Goal: Task Accomplishment & Management: Manage account settings

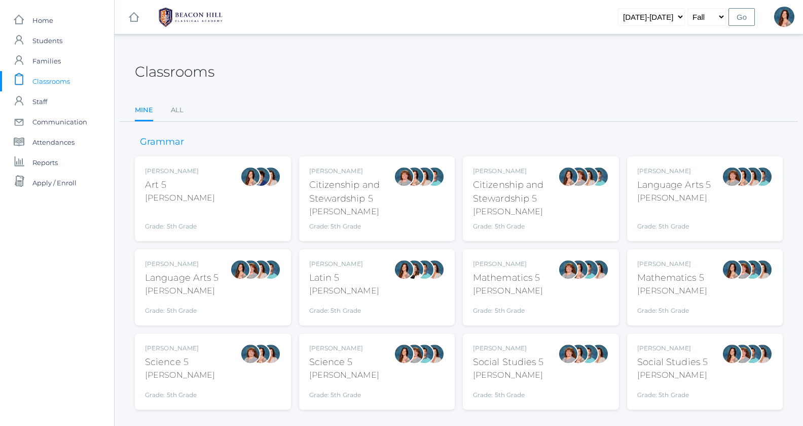
scroll to position [20, 0]
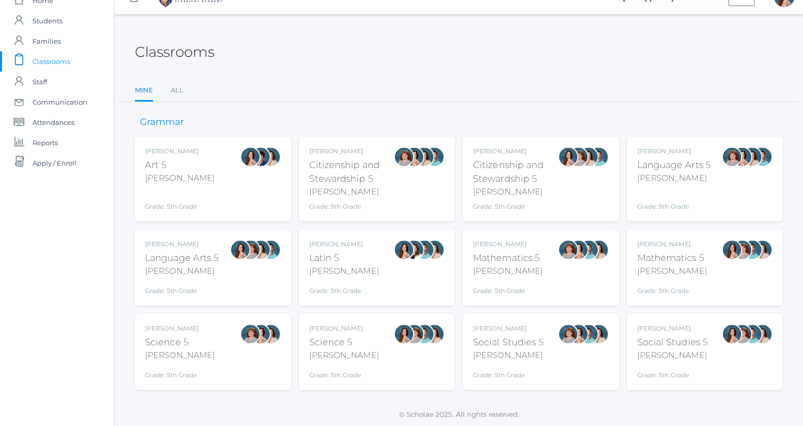
click at [170, 258] on div "Language Arts 5" at bounding box center [182, 258] width 74 height 14
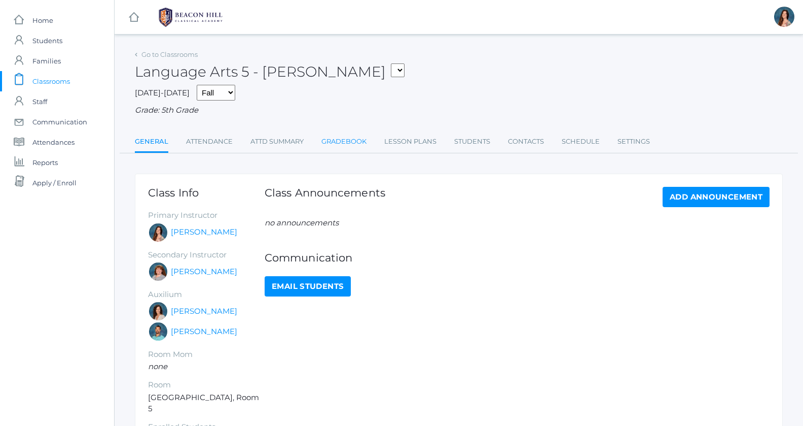
click at [349, 143] on link "Gradebook" at bounding box center [344, 141] width 45 height 20
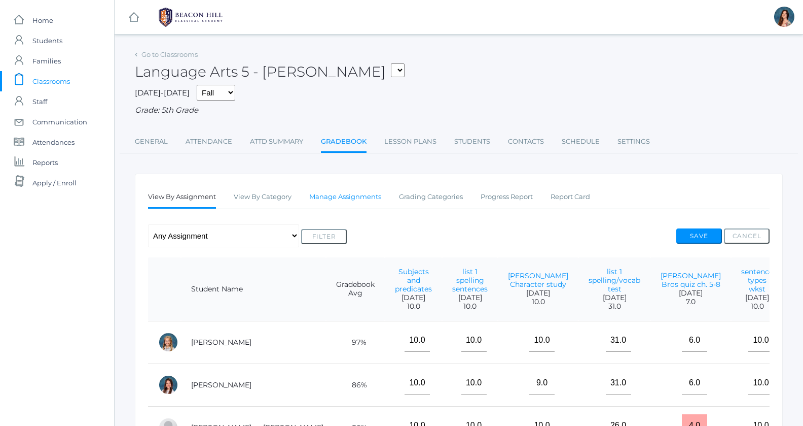
click at [369, 199] on link "Manage Assignments" at bounding box center [345, 197] width 72 height 20
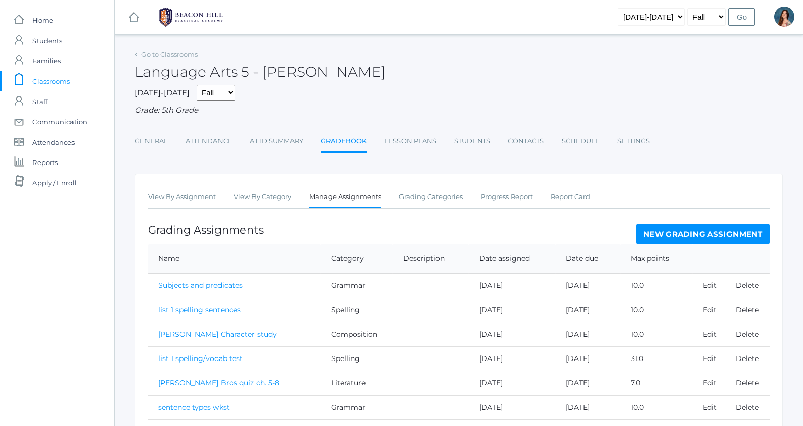
click at [679, 233] on link "New Grading Assignment" at bounding box center [703, 234] width 133 height 20
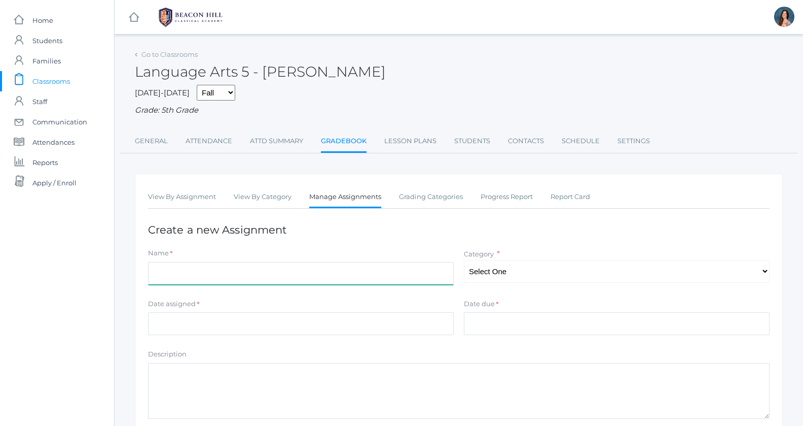
click at [189, 268] on input "Name" at bounding box center [301, 273] width 306 height 23
type input "c"
click at [270, 271] on input "subordinating conjuctions in sentneces" at bounding box center [301, 273] width 306 height 23
type input "subordinating conjuctions in sentences"
select select "1029"
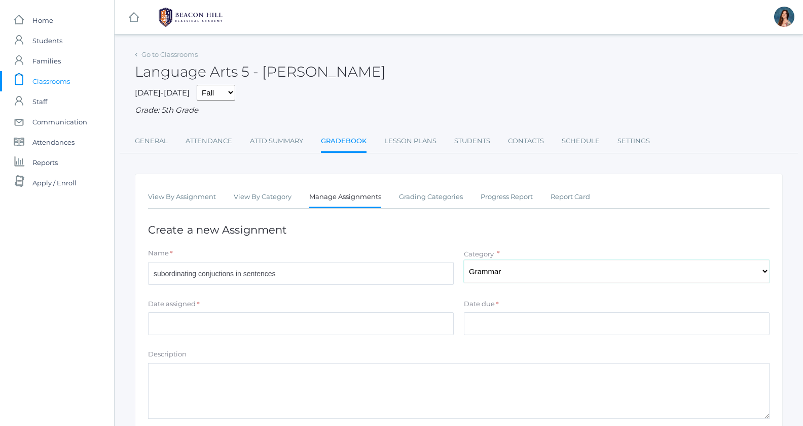
click option "Grammar" at bounding box center [0, 0] width 0 height 0
click at [185, 319] on input "Date assigned" at bounding box center [301, 323] width 306 height 23
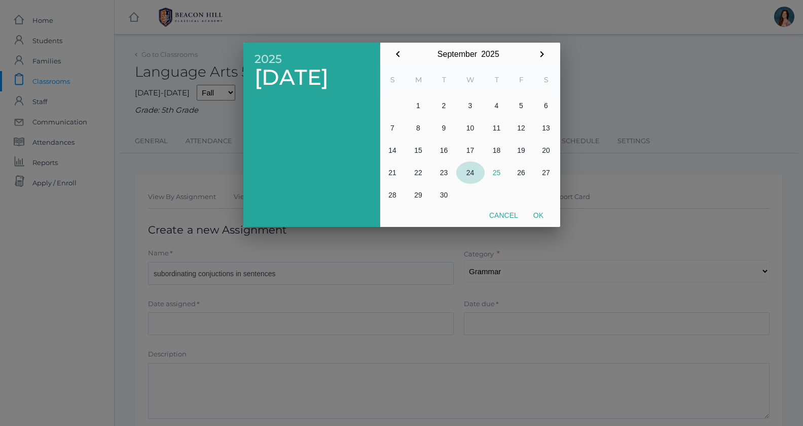
click at [477, 172] on button "24" at bounding box center [470, 172] width 28 height 22
click at [548, 217] on button "Ok" at bounding box center [538, 215] width 25 height 18
type input "[DATE]"
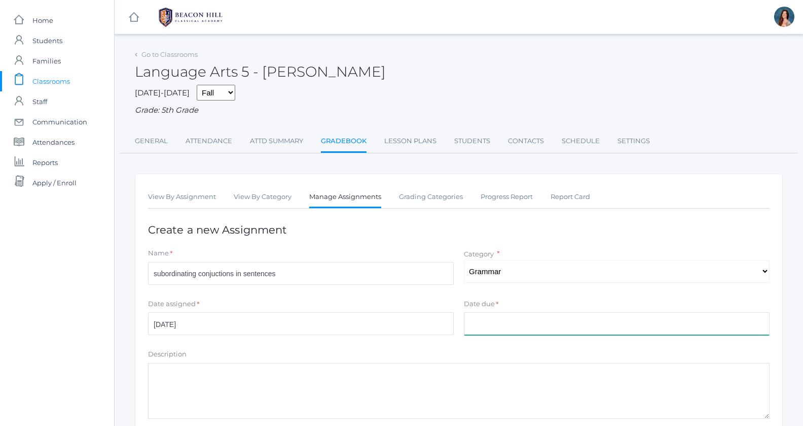
click at [489, 322] on input "Date due" at bounding box center [617, 323] width 306 height 23
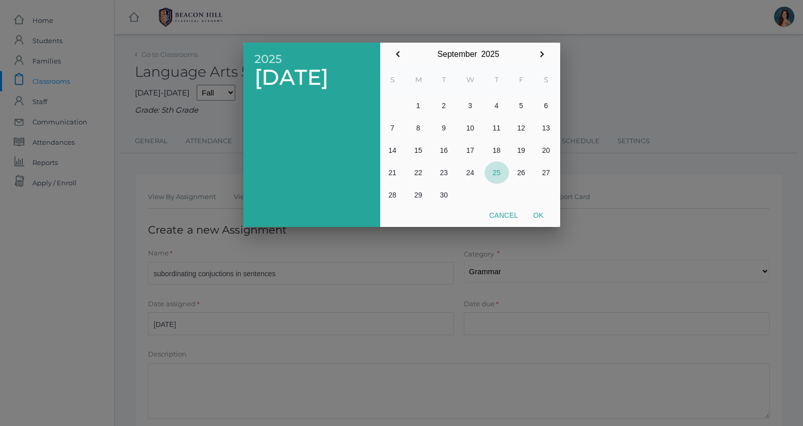
click at [495, 175] on button "25" at bounding box center [497, 172] width 24 height 22
click at [540, 214] on button "Ok" at bounding box center [538, 215] width 25 height 18
type input "[DATE]"
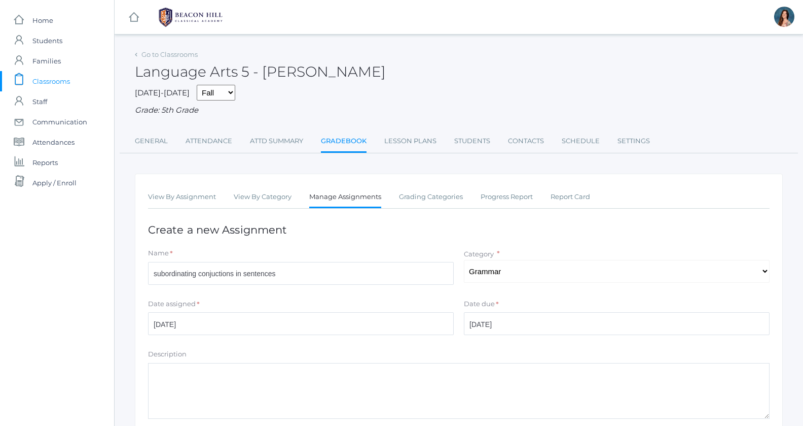
scroll to position [129, 0]
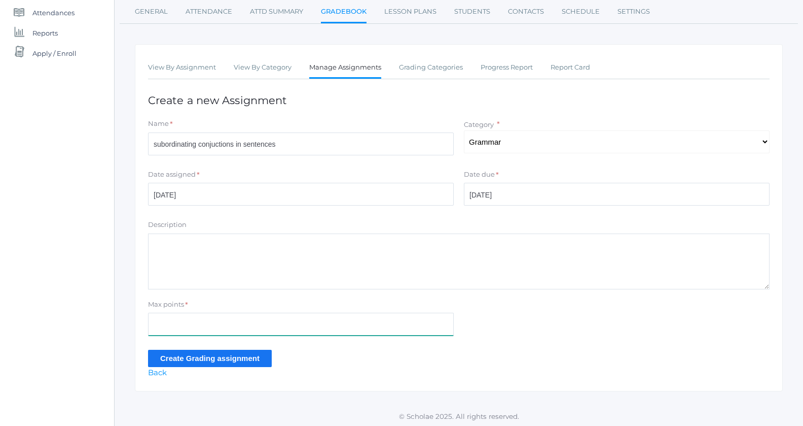
click at [166, 318] on input "Max points" at bounding box center [301, 323] width 306 height 23
type input "8"
click at [170, 356] on input "Create Grading assignment" at bounding box center [210, 357] width 124 height 17
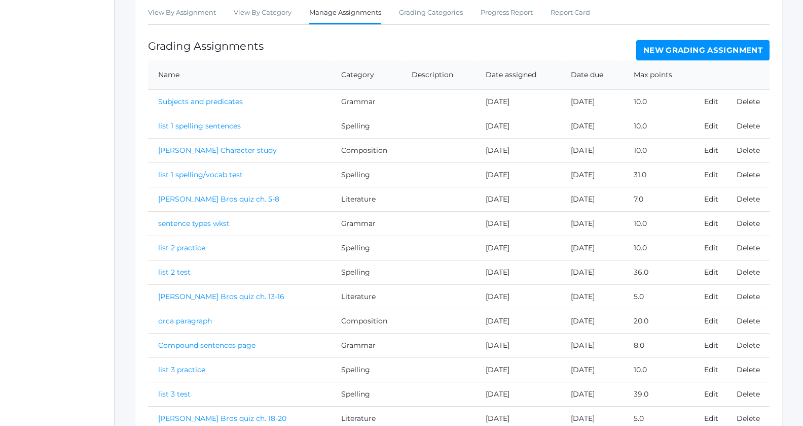
scroll to position [280, 0]
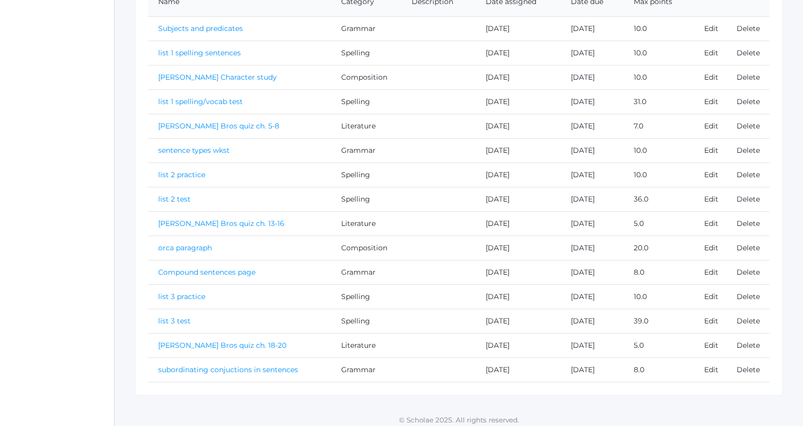
click at [191, 365] on link "subordinating conjuctions in sentences" at bounding box center [228, 369] width 140 height 9
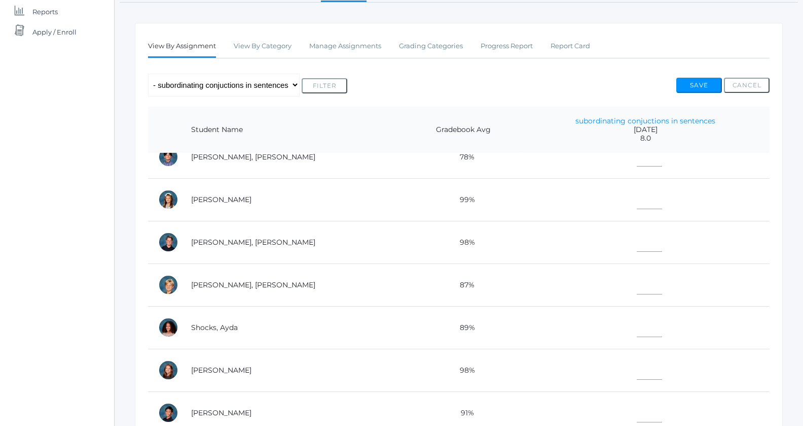
scroll to position [488, 0]
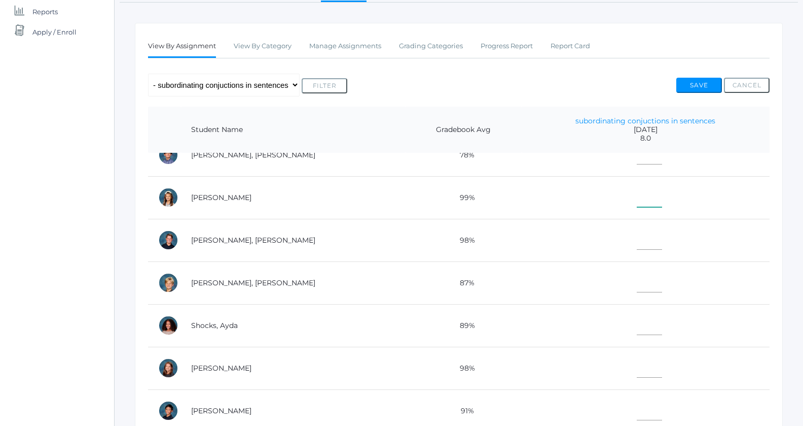
click at [637, 194] on input"] "text" at bounding box center [649, 195] width 25 height 23
type input"] "8"
click at [637, 321] on input"] "text" at bounding box center [649, 323] width 25 height 23
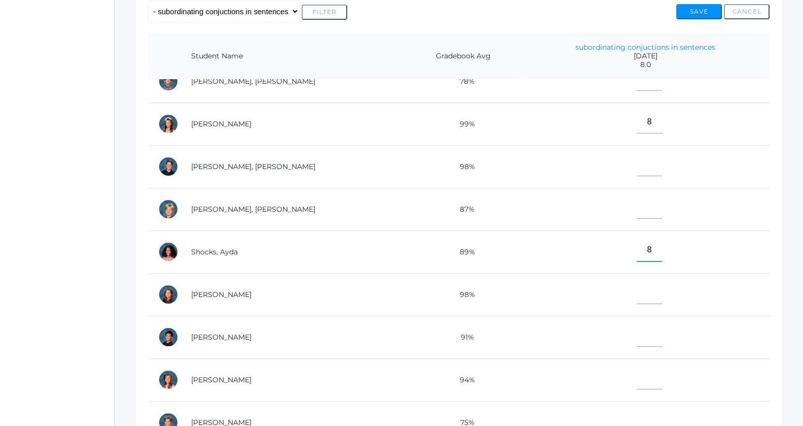
scroll to position [164, 0]
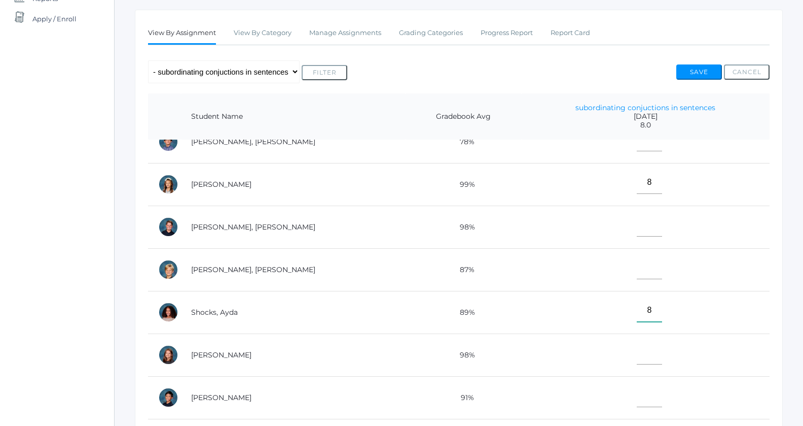
type input"] "8"
click at [637, 267] on input"] "text" at bounding box center [649, 267] width 25 height 23
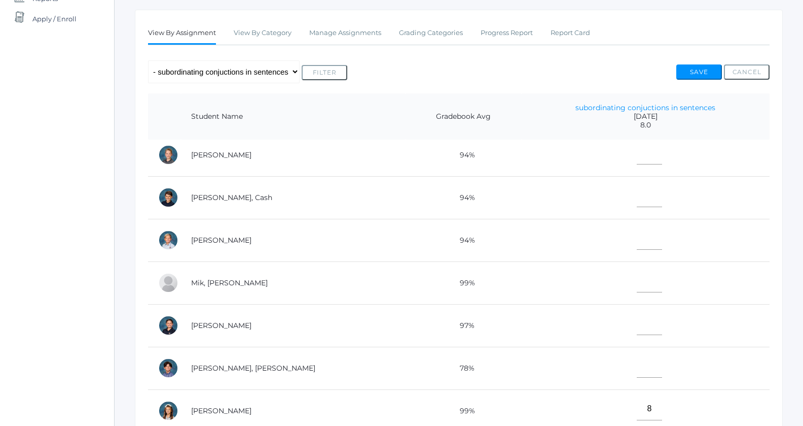
scroll to position [251, 0]
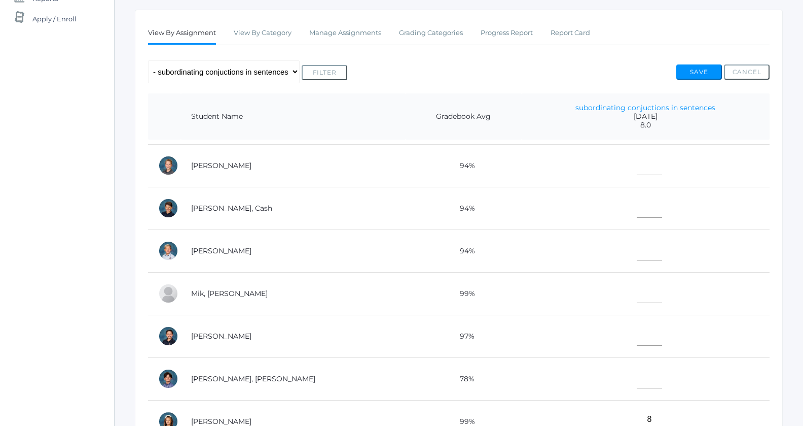
type input"] "7"
click at [637, 207] on input"] "text" at bounding box center [649, 206] width 25 height 23
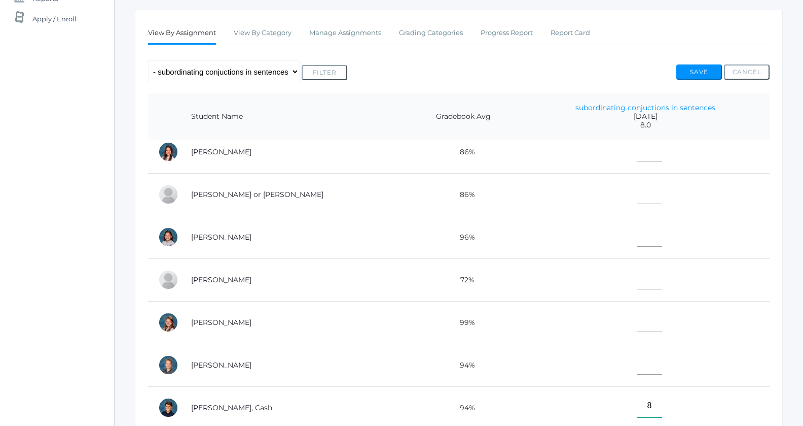
scroll to position [0, 0]
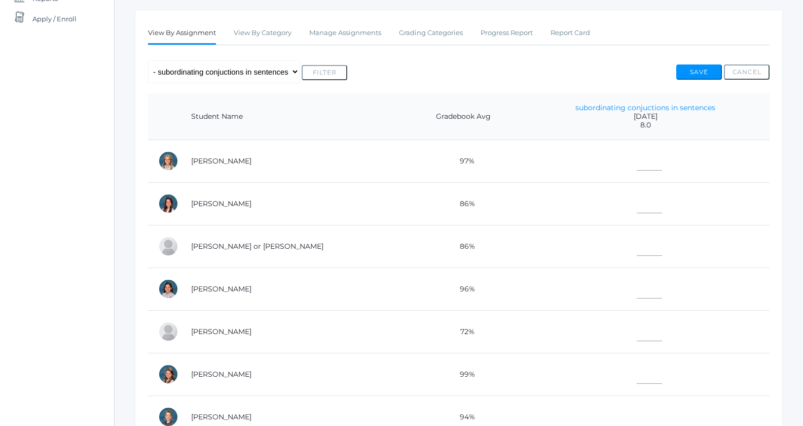
type input"] "8"
click at [637, 203] on input"] "text" at bounding box center [649, 201] width 25 height 23
type input"] "8"
click at [637, 411] on input"] "text" at bounding box center [649, 414] width 25 height 23
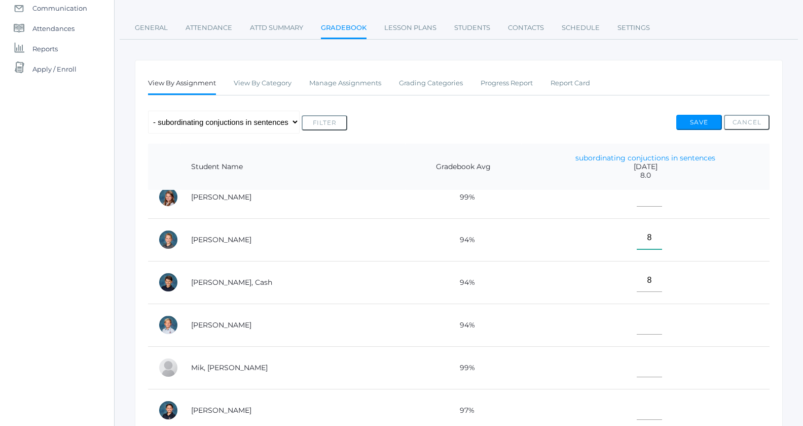
scroll to position [275, 0]
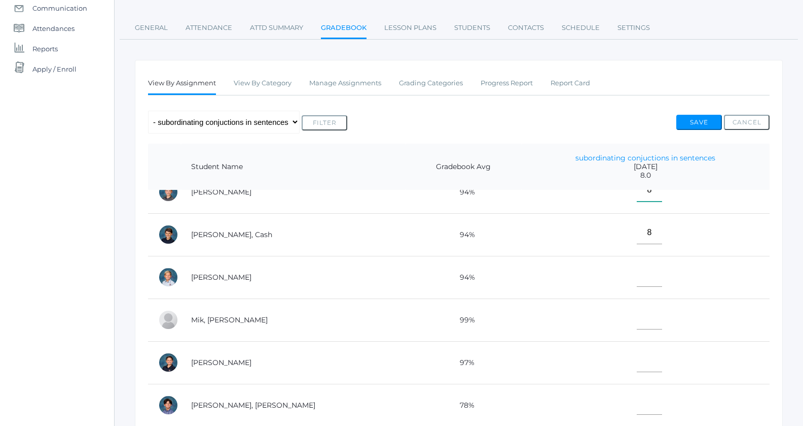
type input"] "8"
click at [637, 322] on input"] "text" at bounding box center [649, 317] width 25 height 23
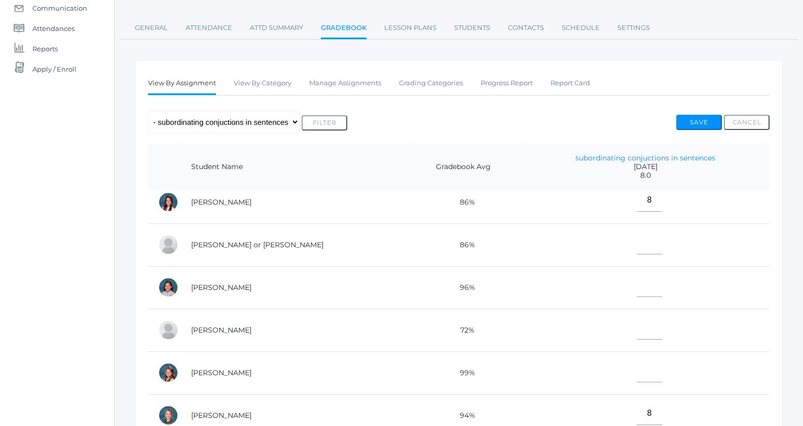
type input"] "8"
click at [637, 325] on input"] "text" at bounding box center [649, 327] width 25 height 23
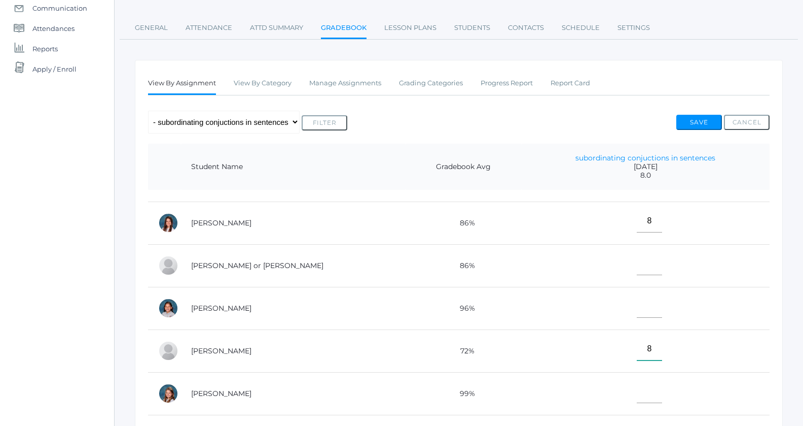
scroll to position [38, 0]
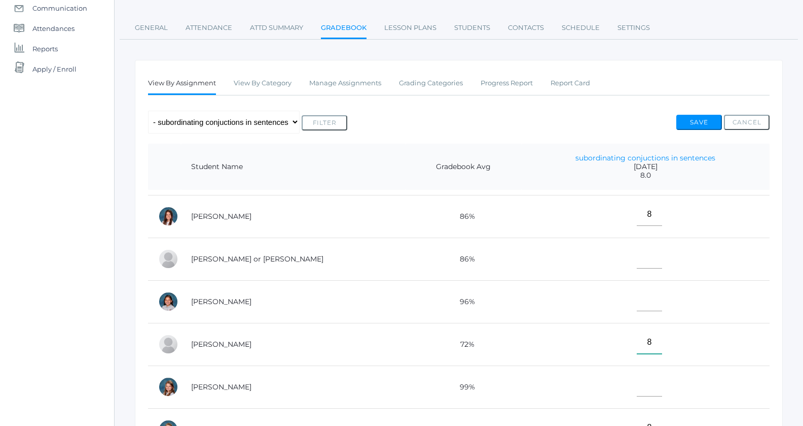
type input"] "8"
click at [637, 304] on input"] "text" at bounding box center [649, 299] width 25 height 23
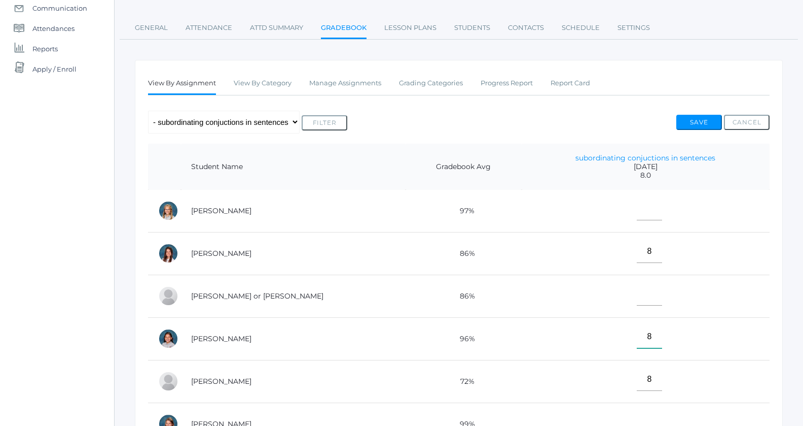
scroll to position [0, 0]
type input"] "8"
click at [637, 214] on input"] "text" at bounding box center [649, 209] width 25 height 23
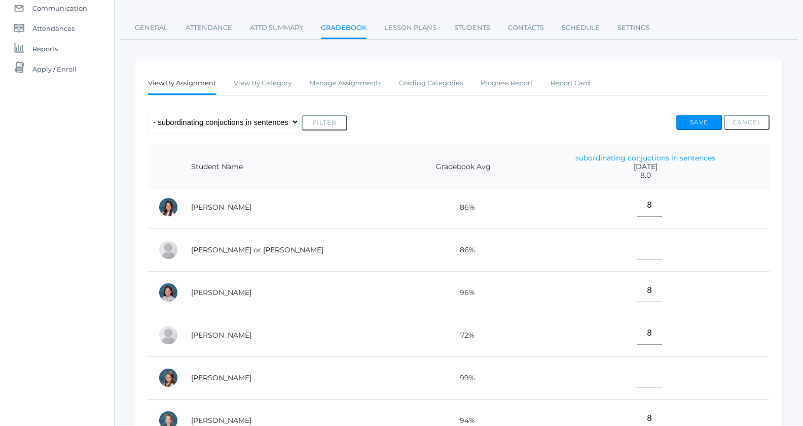
scroll to position [47, 0]
type input"] "8"
click at [637, 249] on input"] "text" at bounding box center [649, 247] width 25 height 23
type input"] "0"
click at [637, 376] on input"] "text" at bounding box center [649, 375] width 25 height 23
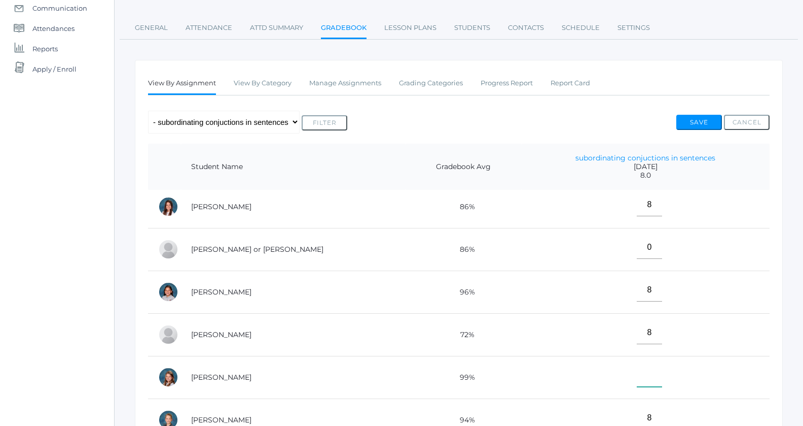
type input"] "9"
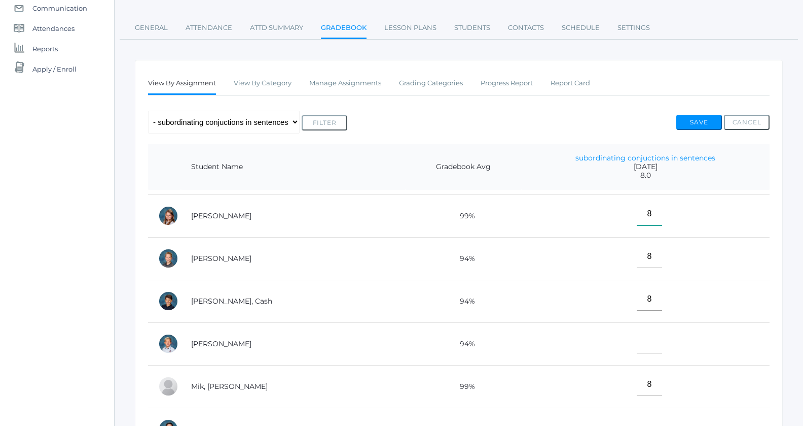
type input"] "8"
click at [637, 342] on input"] "text" at bounding box center [649, 341] width 25 height 23
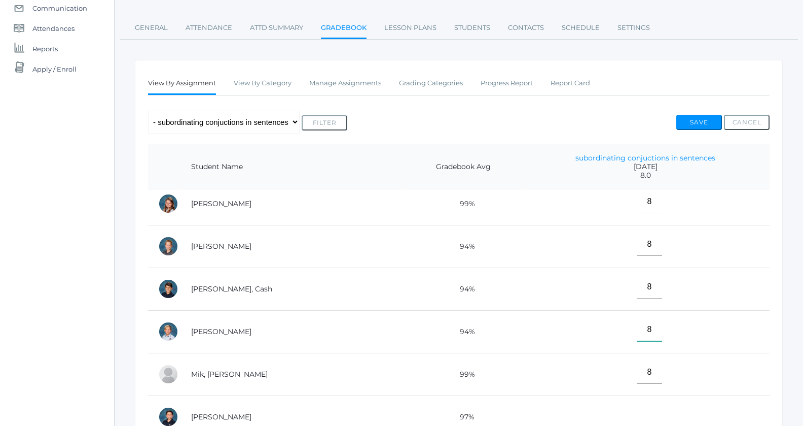
scroll to position [360, 0]
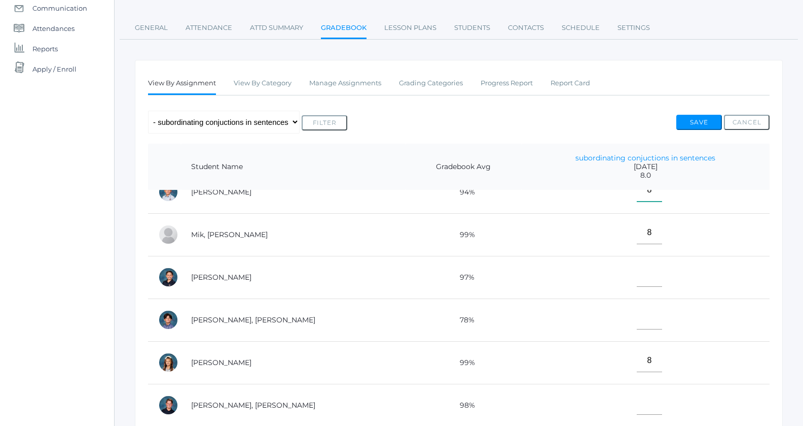
type input"] "8"
click at [637, 273] on input"] "text" at bounding box center [649, 275] width 25 height 23
type input"] "0"
click at [637, 317] on input"] "text" at bounding box center [649, 317] width 25 height 23
type input"] "0"
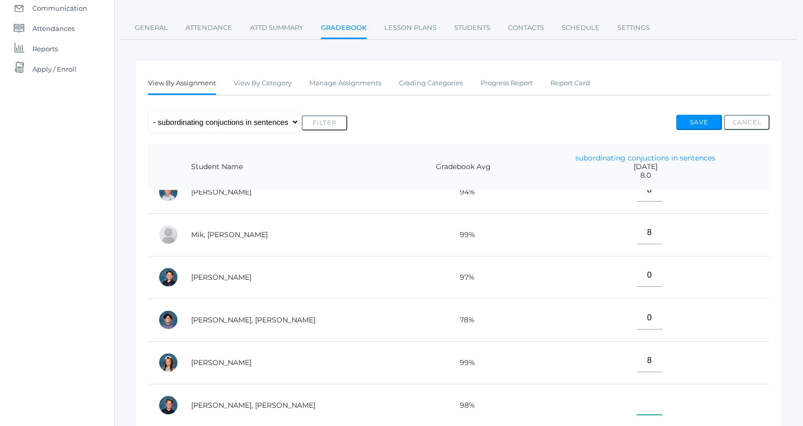
click at [637, 401] on input"] "text" at bounding box center [649, 403] width 25 height 23
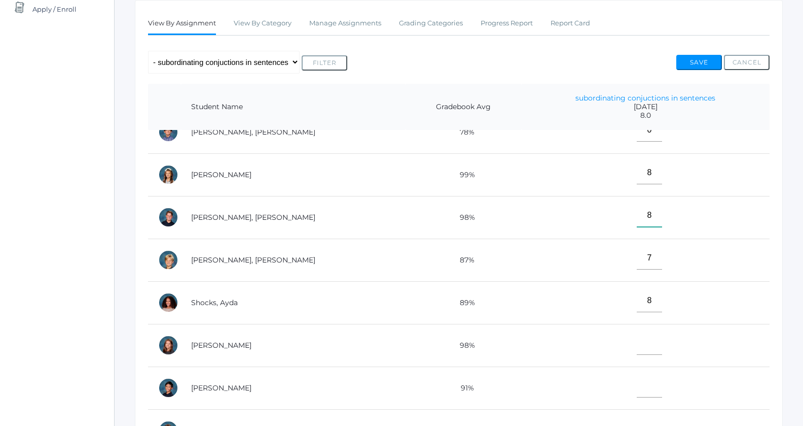
scroll to position [197, 0]
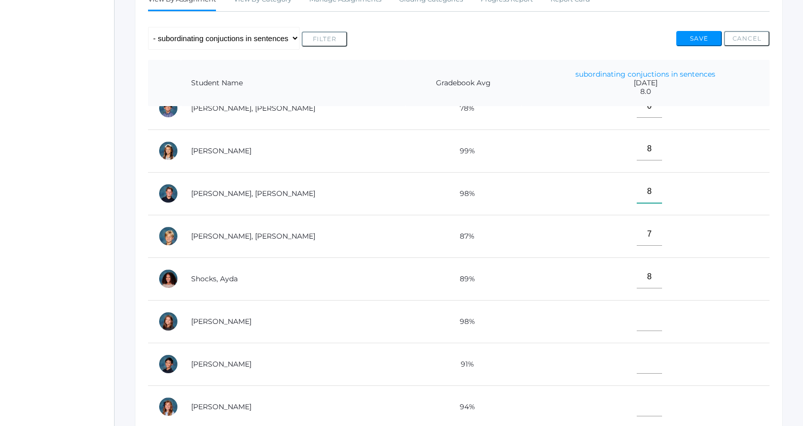
type input"] "8"
click at [637, 308] on input"] "text" at bounding box center [649, 319] width 25 height 23
type input"] "0"
click at [637, 362] on input"] "text" at bounding box center [649, 361] width 25 height 23
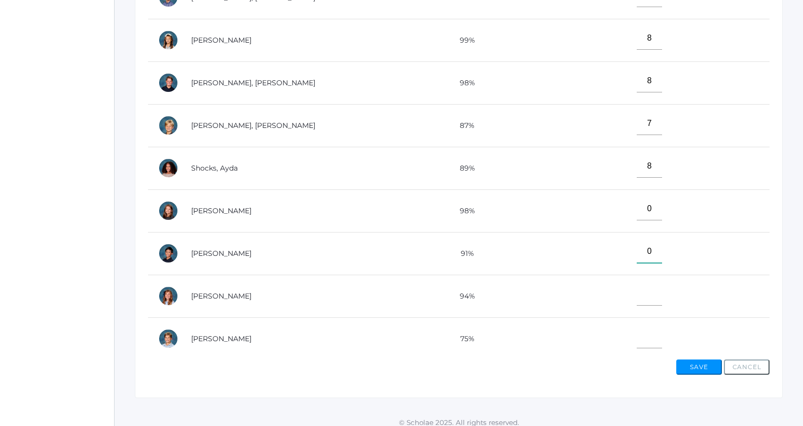
scroll to position [314, 0]
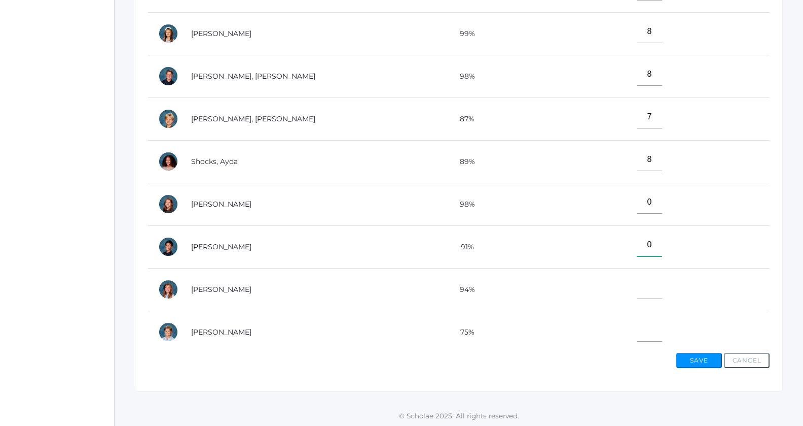
type input"] "0"
click at [637, 292] on input"] "text" at bounding box center [649, 287] width 25 height 23
type input"] "0"
click at [637, 334] on input"] "text" at bounding box center [649, 330] width 25 height 23
type input"] "0"
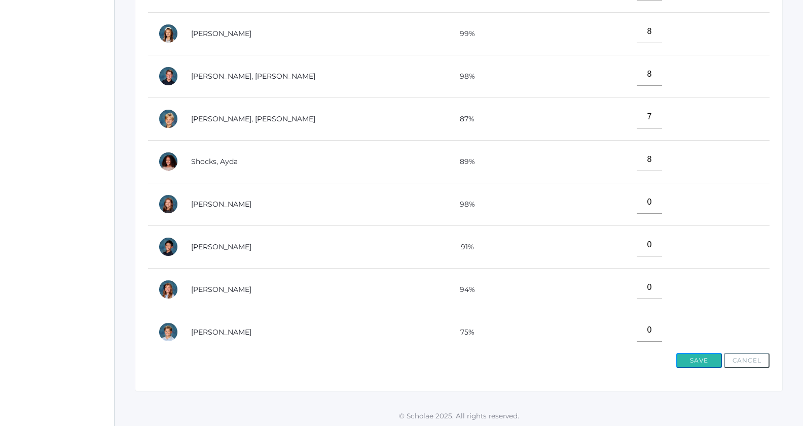
click at [697, 356] on button "Save" at bounding box center [700, 360] width 46 height 15
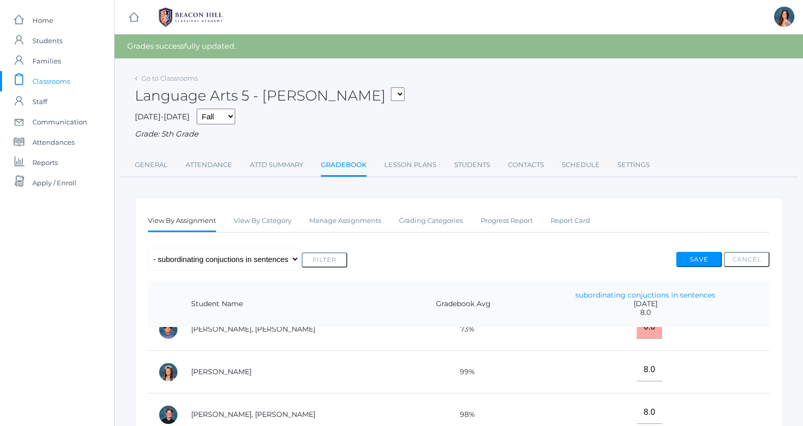
click at [391, 87] on select "05ART - Art 5 Salazar 05CITIZEN - Citizenship and Stewardship 5 Salazar 05CITIZ…" at bounding box center [398, 94] width 14 height 14
click option "05LA - Language Arts 5 Salazar" at bounding box center [0, 0] width 0 height 0
click at [391, 87] on select "05ART - Art 5 Salazar 05CITIZEN - Citizenship and Stewardship 5 Salazar 05CITIZ…" at bounding box center [398, 94] width 14 height 14
select select "1971"
click option "05MATH - Mathematics 5 Salazar" at bounding box center [0, 0] width 0 height 0
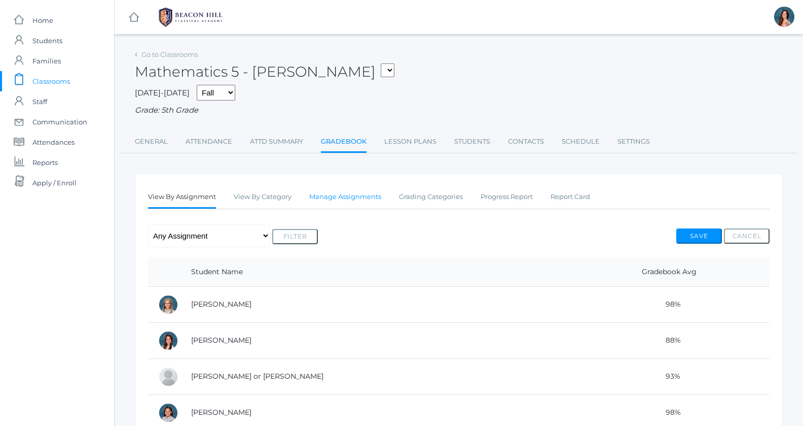
click at [360, 195] on link "Manage Assignments" at bounding box center [345, 197] width 72 height 20
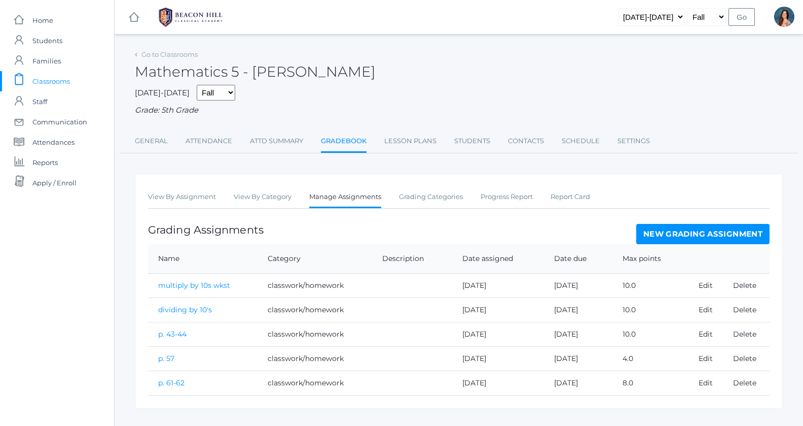
click at [694, 227] on link "New Grading Assignment" at bounding box center [703, 234] width 133 height 20
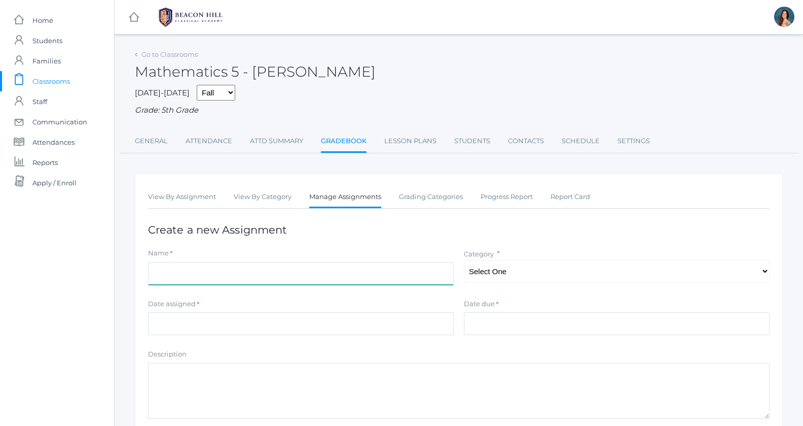
click at [228, 271] on input "Name" at bounding box center [301, 273] width 306 height 23
type input "p. 73-"
select select "1041"
click option "classwork/homework" at bounding box center [0, 0] width 0 height 0
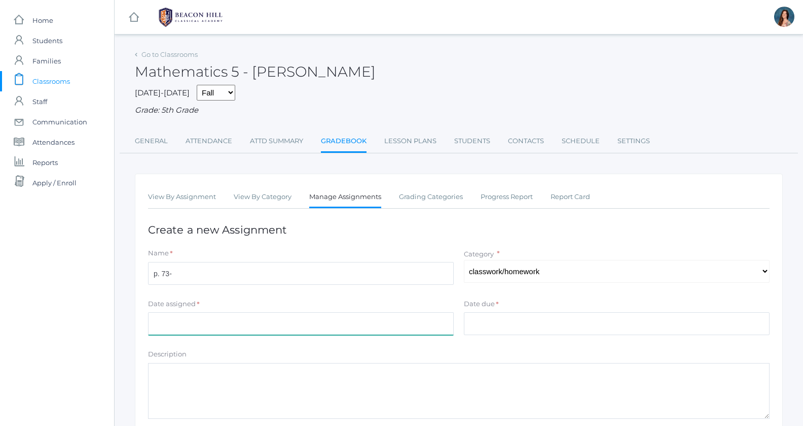
click at [217, 325] on input "Date assigned" at bounding box center [301, 323] width 306 height 23
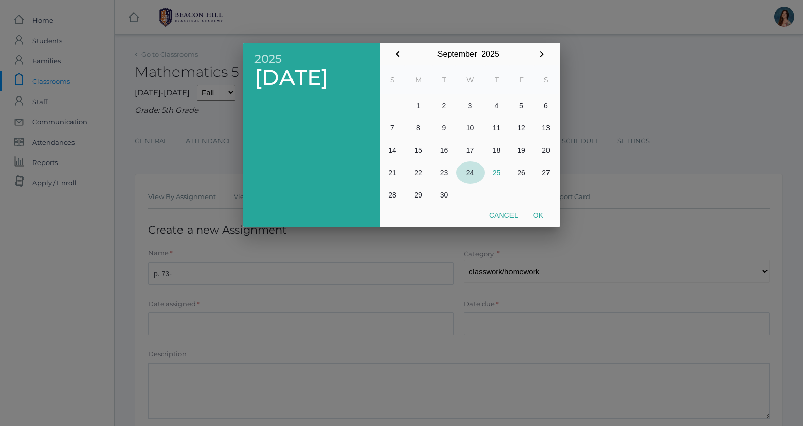
click at [469, 170] on button "24" at bounding box center [470, 172] width 28 height 22
click at [543, 219] on button "Ok" at bounding box center [538, 215] width 25 height 18
type input "[DATE]"
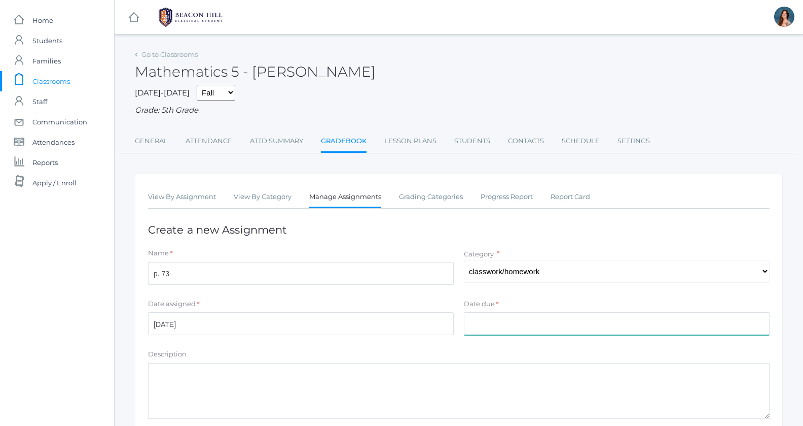
click at [474, 326] on input "Date due" at bounding box center [617, 323] width 306 height 23
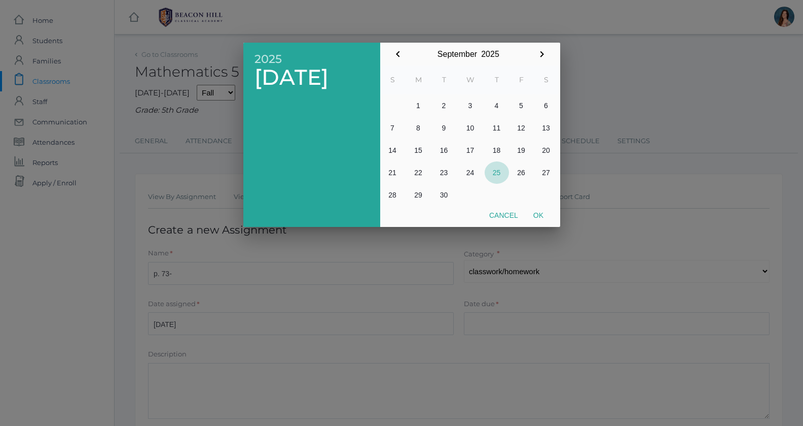
click at [495, 171] on button "25" at bounding box center [497, 172] width 24 height 22
click at [542, 211] on button "Ok" at bounding box center [538, 215] width 25 height 18
type input "[DATE]"
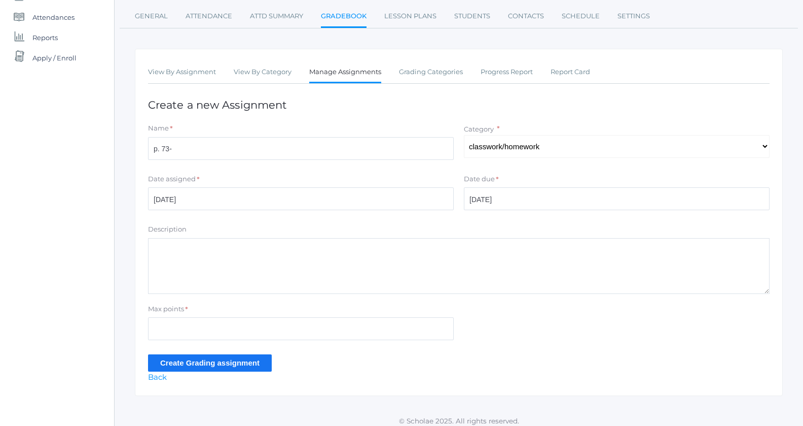
scroll to position [129, 0]
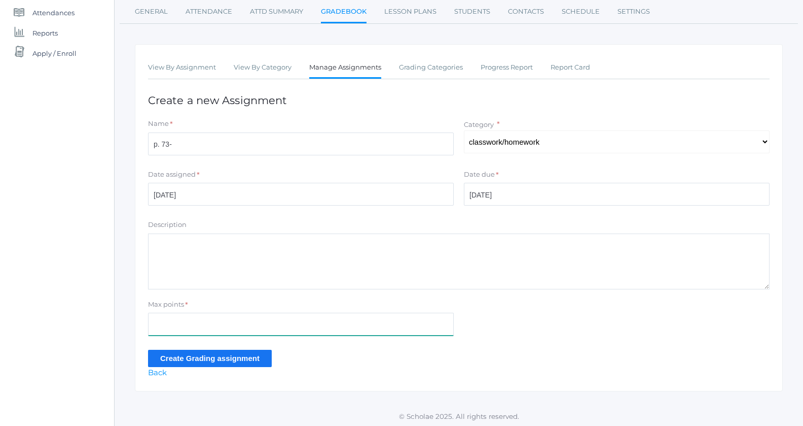
click at [170, 319] on input "Max points" at bounding box center [301, 323] width 306 height 23
type input "12"
click at [192, 354] on input "Create Grading assignment" at bounding box center [210, 357] width 124 height 17
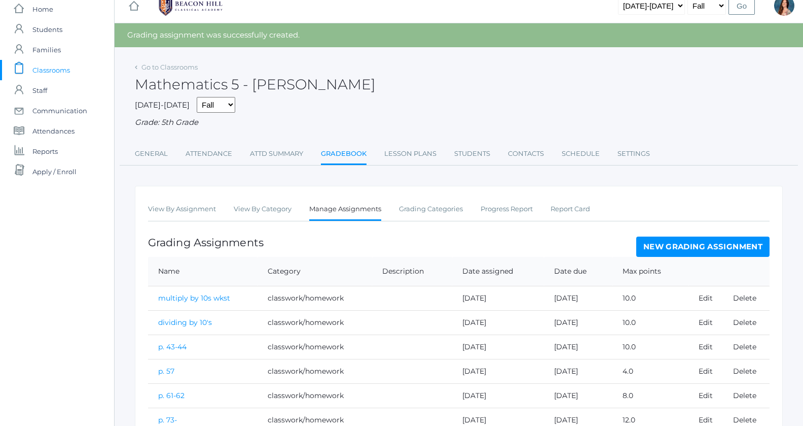
scroll to position [63, 0]
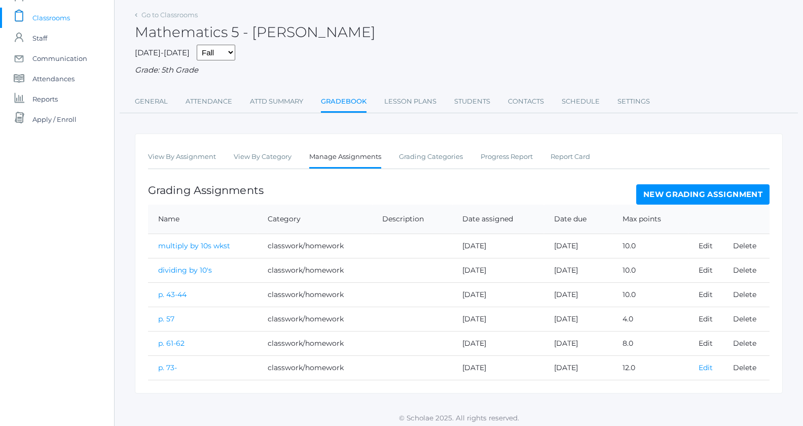
click at [705, 365] on link "Edit" at bounding box center [706, 367] width 14 height 9
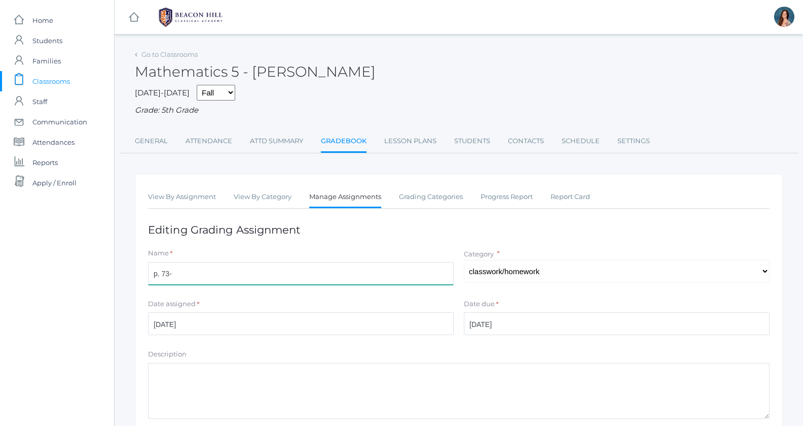
click at [188, 275] on input "p. 73-" at bounding box center [301, 273] width 306 height 23
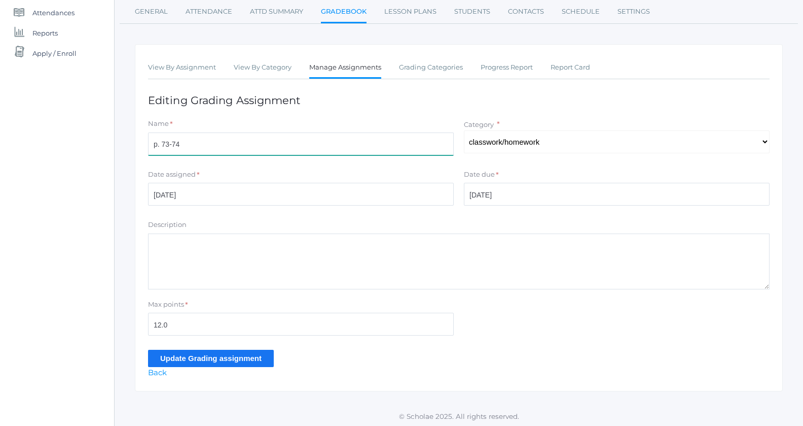
type input "p. 73-74"
click at [195, 357] on input "Update Grading assignment" at bounding box center [211, 357] width 126 height 17
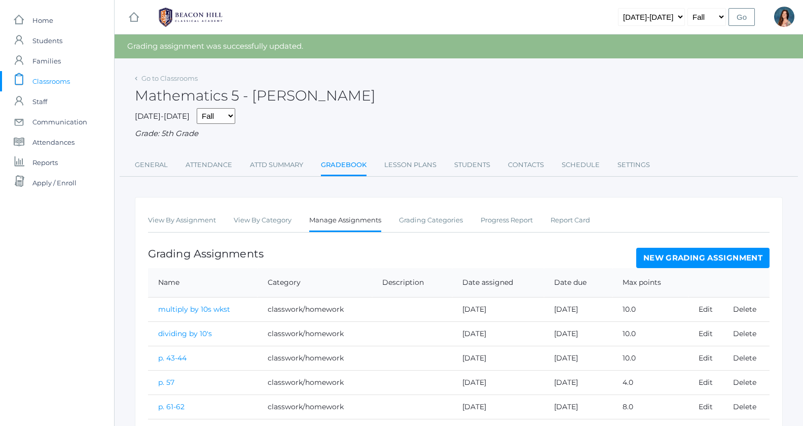
scroll to position [63, 0]
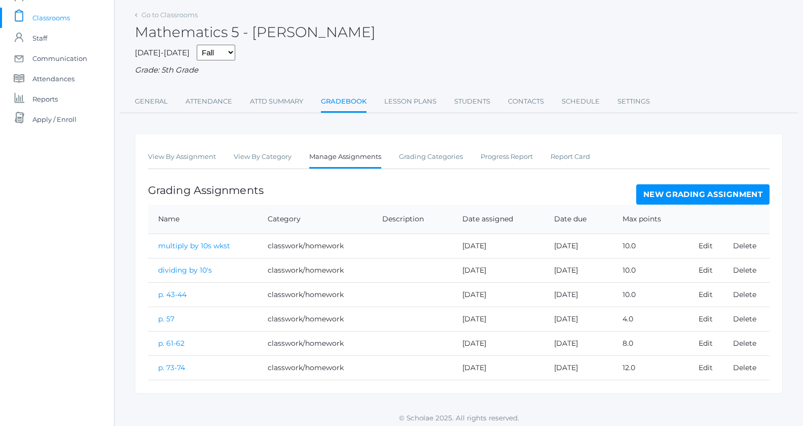
click at [175, 366] on link "p. 73-74" at bounding box center [171, 367] width 27 height 9
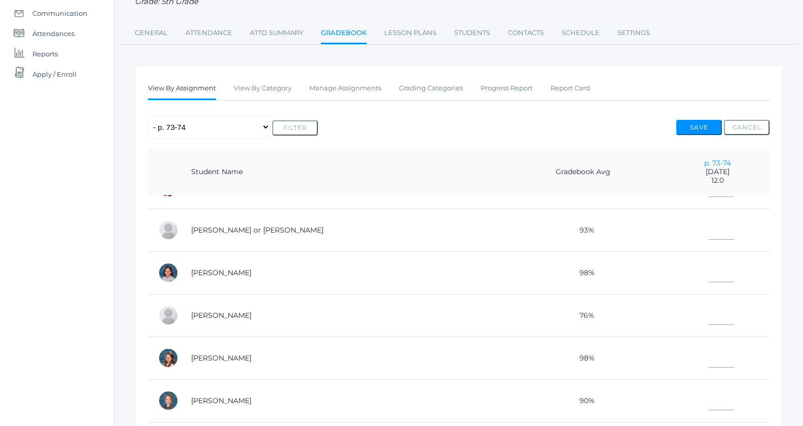
scroll to position [85, 0]
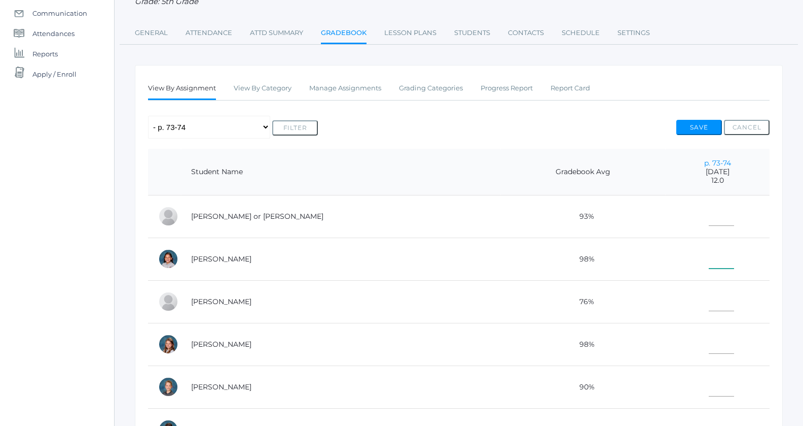
click at [709, 255] on input"] "text" at bounding box center [721, 256] width 25 height 23
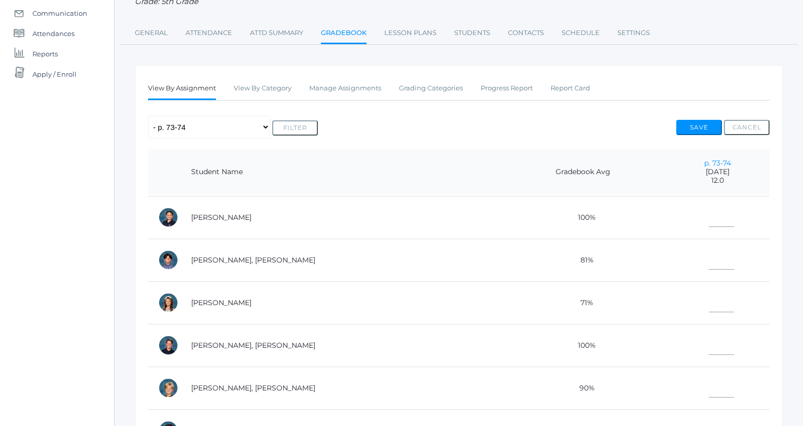
scroll to position [421, 0]
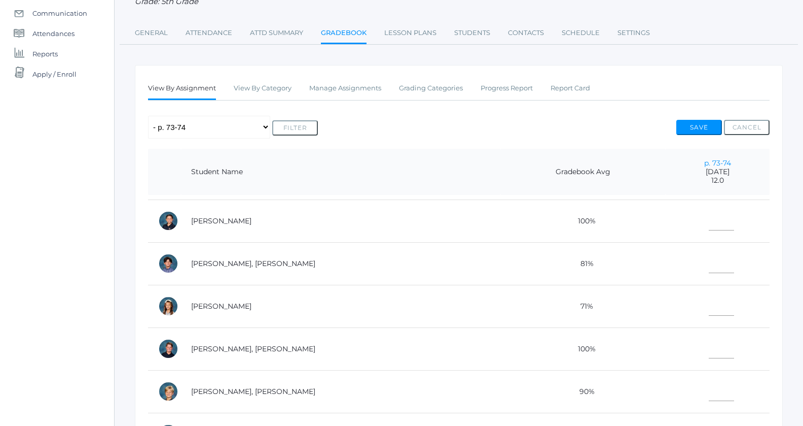
type input"] "12"
click at [709, 386] on input"] "text" at bounding box center [721, 389] width 25 height 23
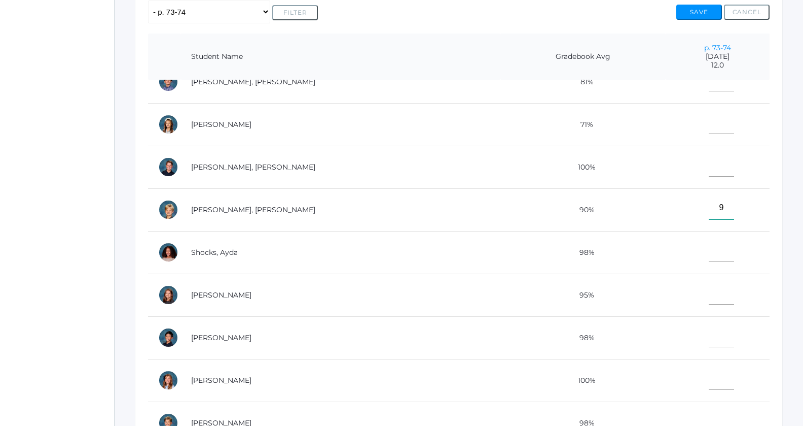
scroll to position [268, 0]
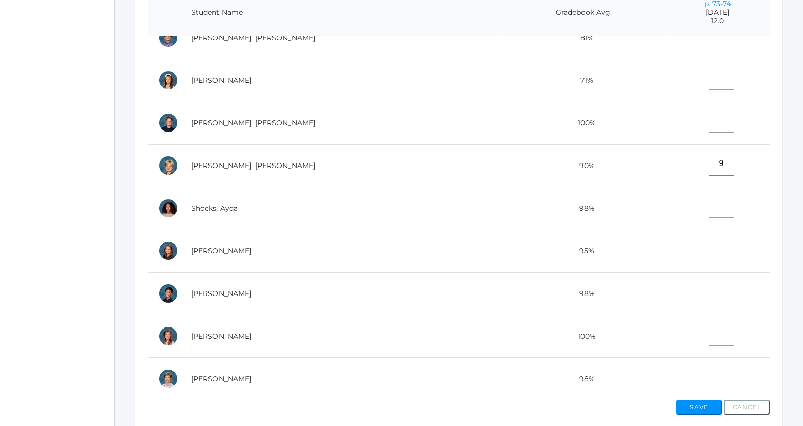
type input"] "9"
click at [709, 330] on input"] "text" at bounding box center [721, 334] width 25 height 23
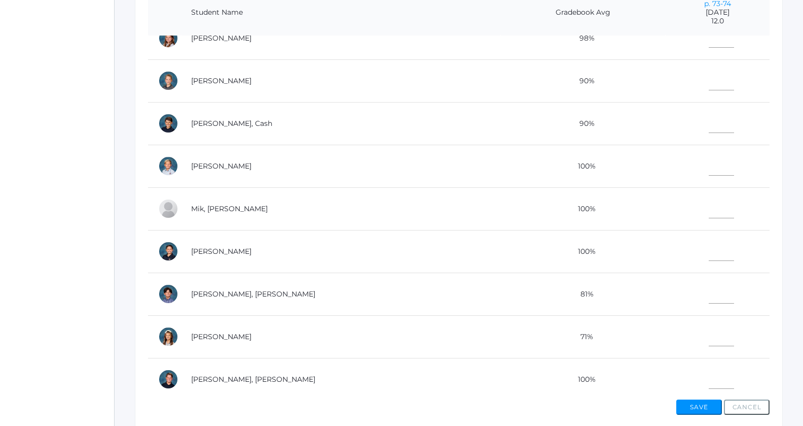
scroll to position [203, 0]
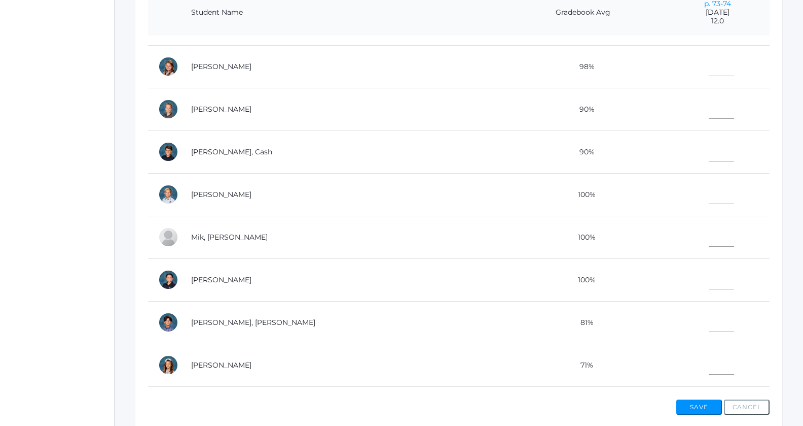
type input"] "12"
click at [709, 196] on input"] "text" at bounding box center [721, 192] width 25 height 23
type input"] "12"
click at [709, 68] on input"] "text" at bounding box center [721, 64] width 25 height 23
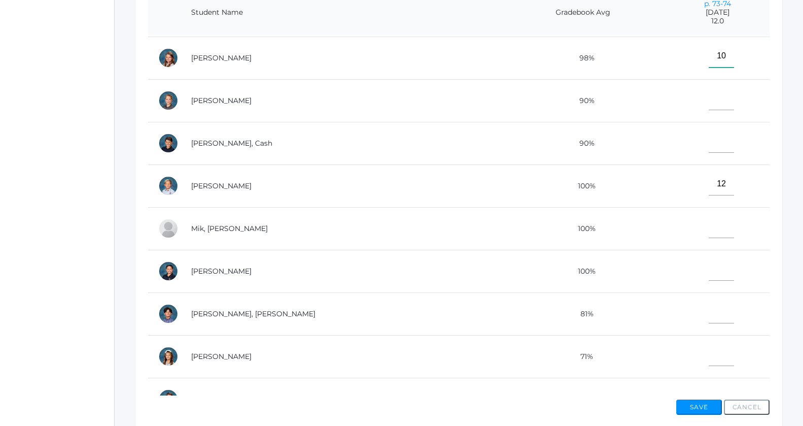
scroll to position [308, 0]
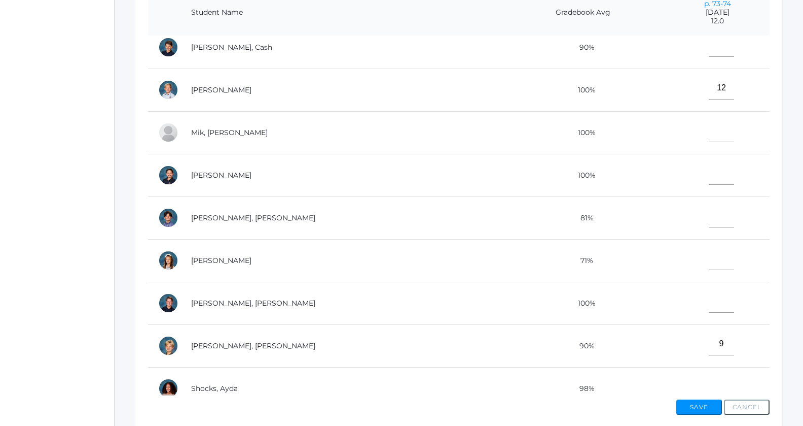
type input"] "10"
click at [709, 298] on input"] "text" at bounding box center [721, 301] width 25 height 23
type input"] "9"
click at [709, 260] on input"] "text" at bounding box center [721, 258] width 25 height 23
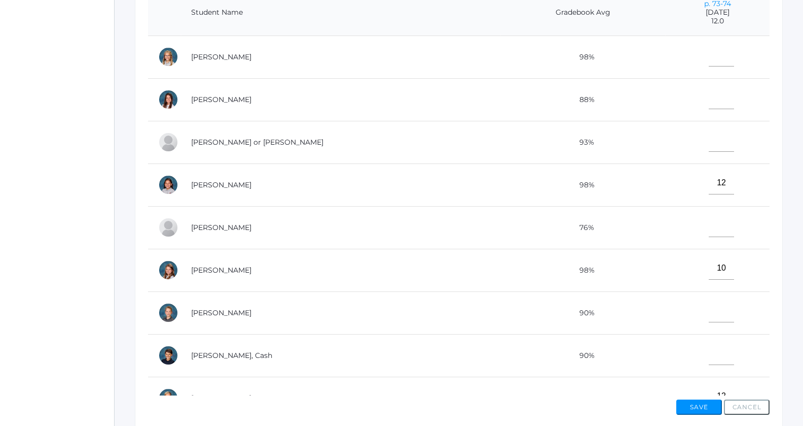
scroll to position [25, 0]
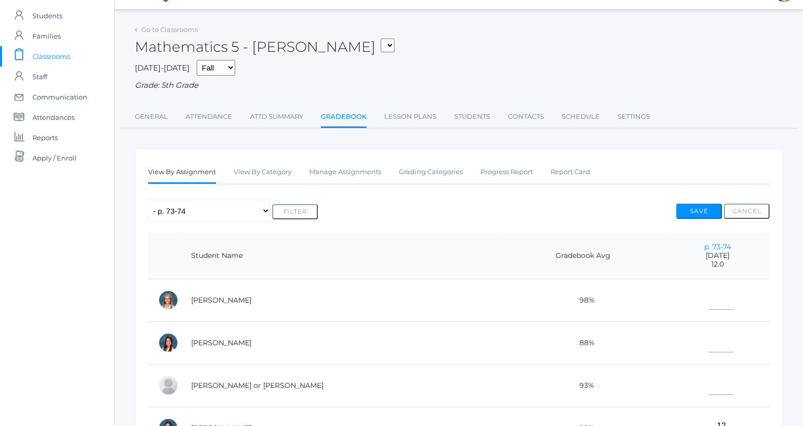
type input"] "9"
click at [709, 339] on input"] "text" at bounding box center [721, 340] width 25 height 23
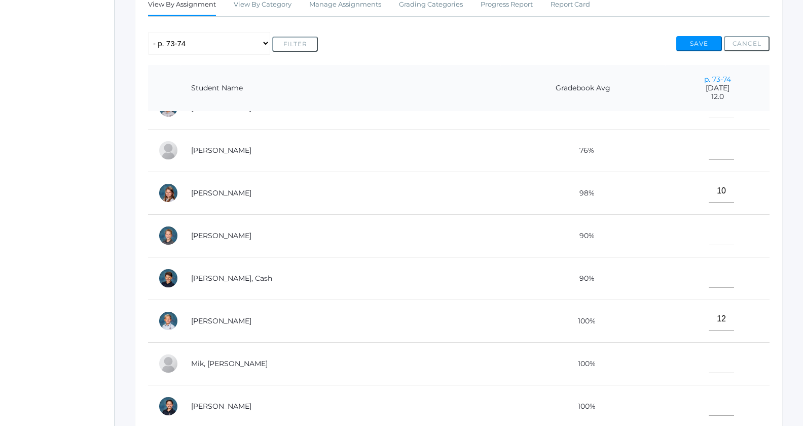
scroll to position [170, 0]
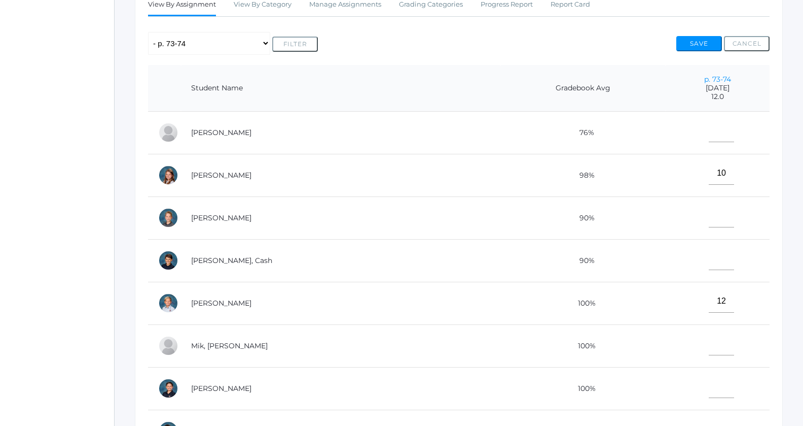
type input"] "10"
click at [709, 342] on input"] "text" at bounding box center [721, 343] width 25 height 23
type input"] "11"
click at [709, 263] on input"] "text" at bounding box center [721, 258] width 25 height 23
type input"] "10"
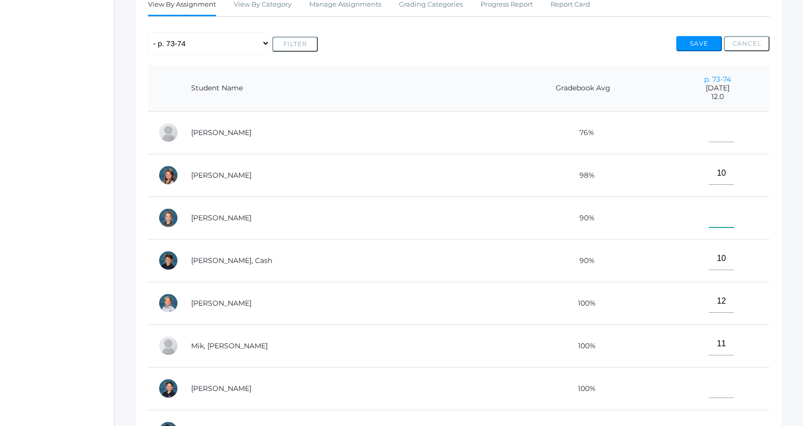
click at [709, 212] on input"] "text" at bounding box center [721, 215] width 25 height 23
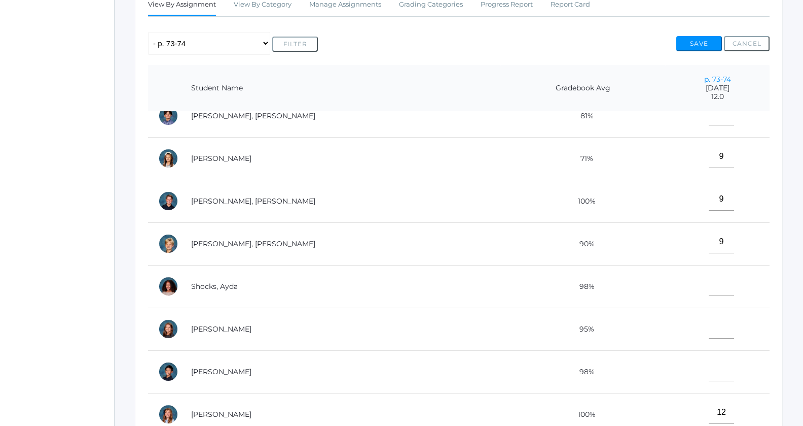
scroll to position [488, 0]
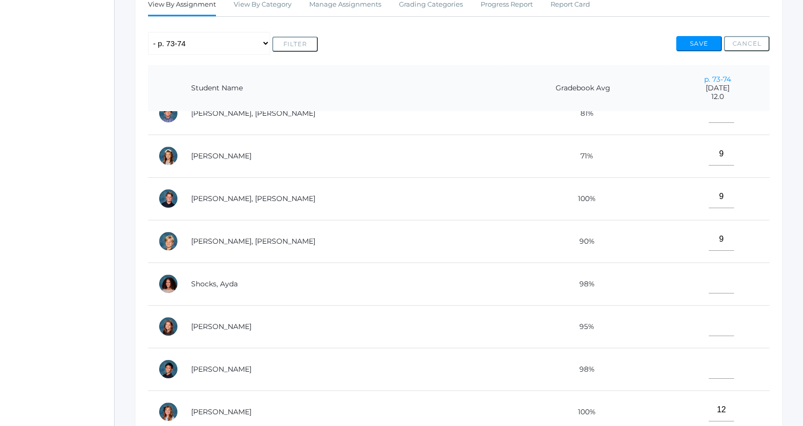
type input"] "11"
click at [709, 278] on input"] "text" at bounding box center [721, 281] width 25 height 23
type input"] "9"
click at [709, 367] on input"] "text" at bounding box center [721, 367] width 25 height 23
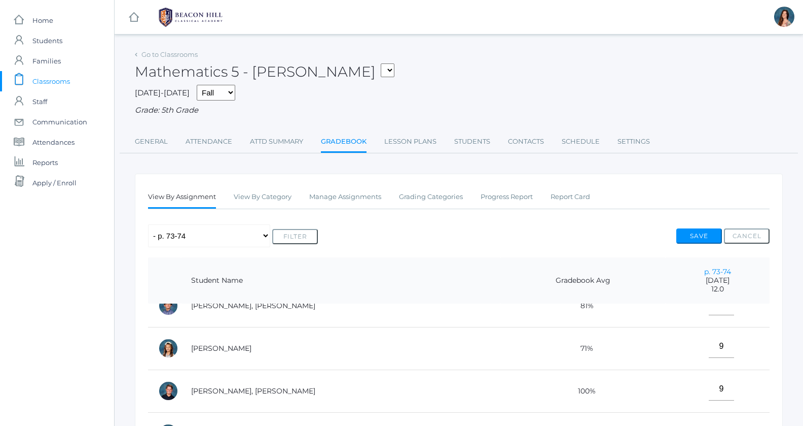
scroll to position [0, 0]
type input"] "12"
click at [411, 355] on td "[PERSON_NAME]" at bounding box center [341, 348] width 320 height 43
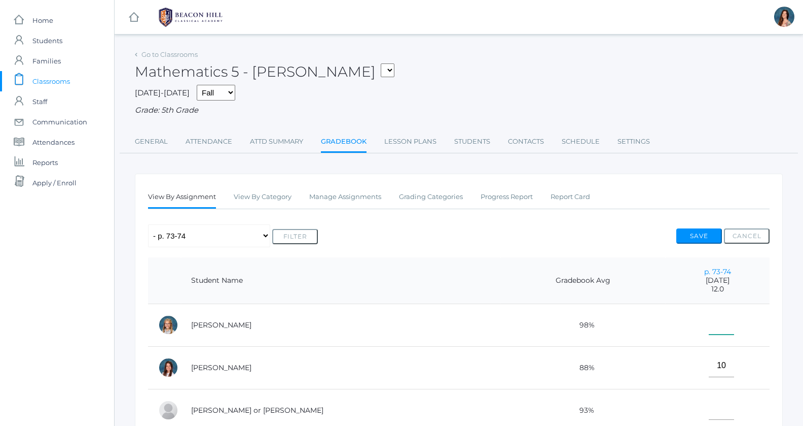
click at [709, 331] on input"] "text" at bounding box center [721, 322] width 25 height 23
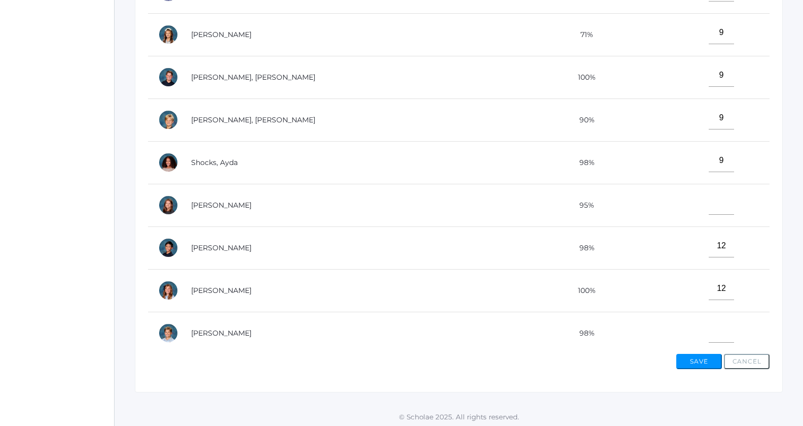
scroll to position [314, 0]
type input"] "12"
click at [709, 320] on input"] "text" at bounding box center [721, 330] width 25 height 23
type input"] "10"
click at [709, 197] on input"] "text" at bounding box center [721, 202] width 25 height 23
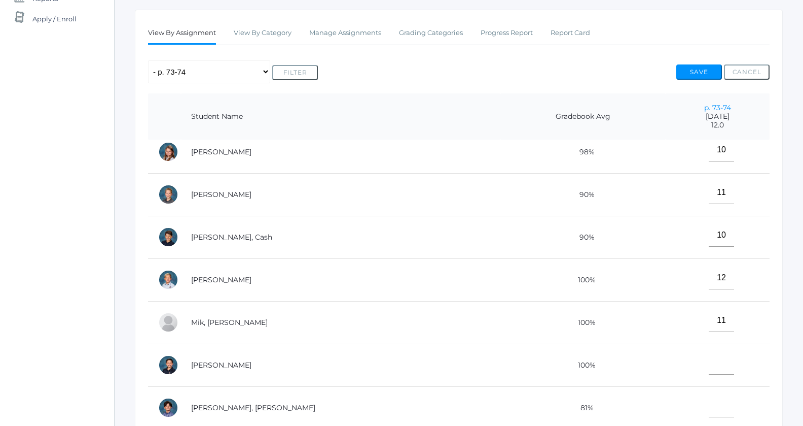
scroll to position [213, 0]
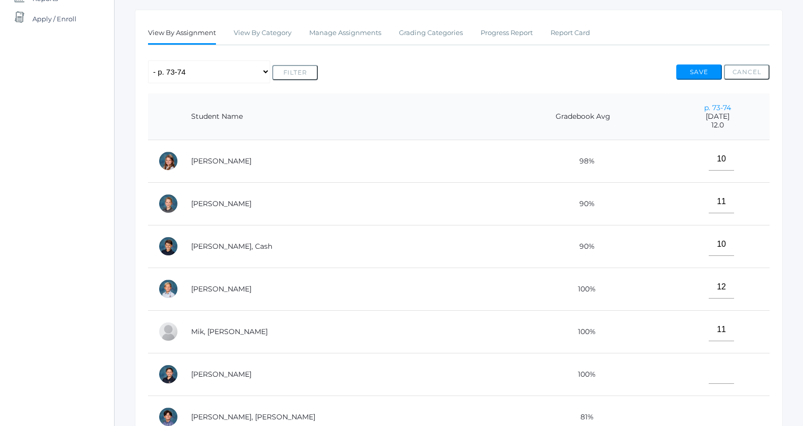
type input"] "0"
click at [709, 365] on input"] "text" at bounding box center [721, 372] width 25 height 23
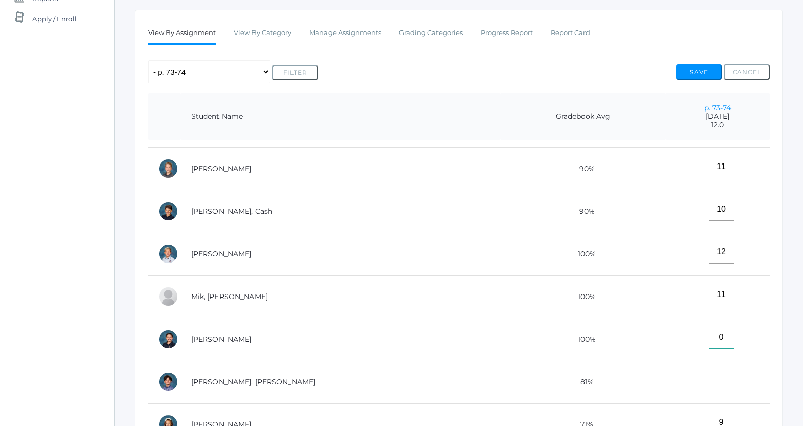
scroll to position [270, 0]
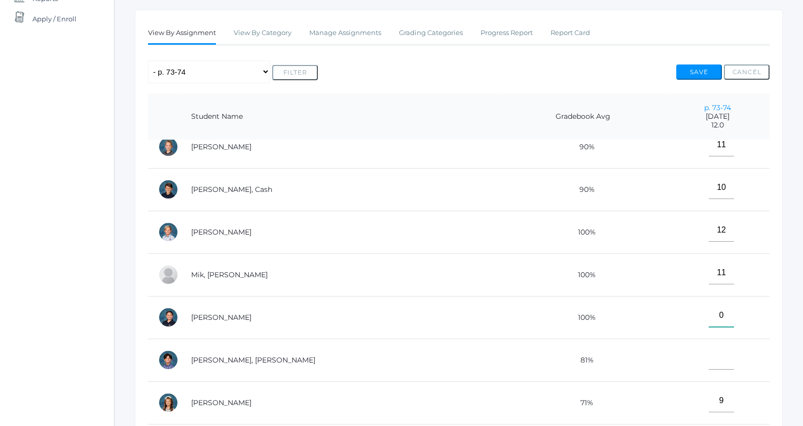
type input"] "0"
click at [692, 366] on td at bounding box center [718, 359] width 104 height 43
click at [709, 362] on input"] "text" at bounding box center [721, 357] width 25 height 23
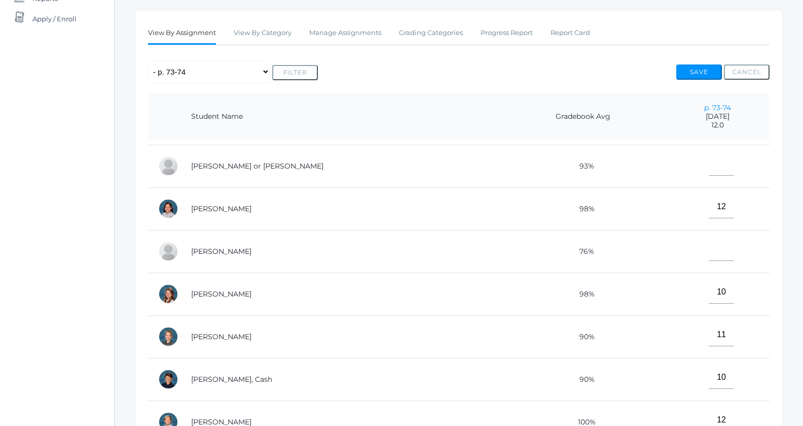
scroll to position [0, 0]
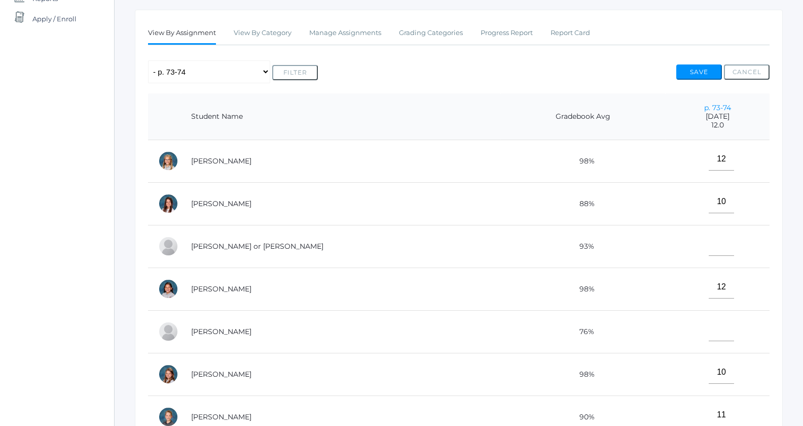
type input"] "0"
click at [709, 332] on input"] "text" at bounding box center [721, 329] width 25 height 23
type input"] "0"
click at [709, 250] on input"] "text" at bounding box center [721, 244] width 25 height 23
type input"] "0"
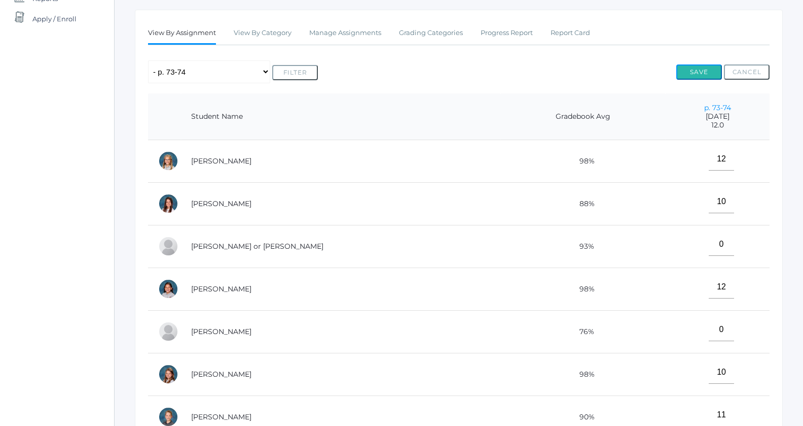
click at [697, 71] on button "Save" at bounding box center [700, 71] width 46 height 15
